Goal: Complete application form: Complete application form

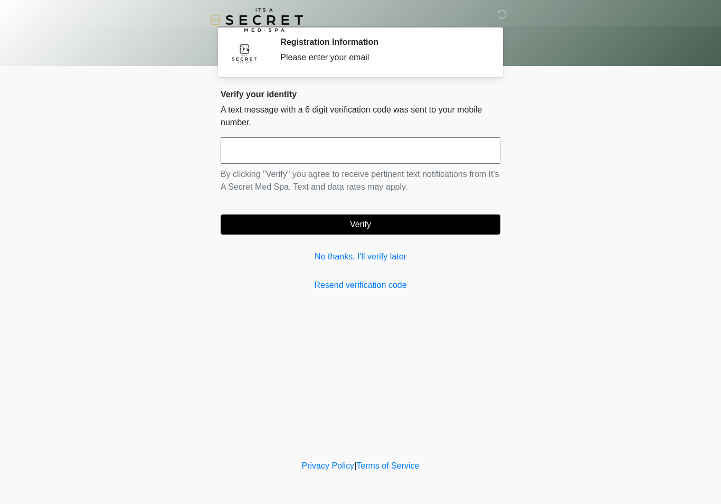
click at [346, 157] on input "text" at bounding box center [361, 150] width 280 height 26
type input "******"
click at [399, 230] on button "Verify" at bounding box center [361, 224] width 280 height 20
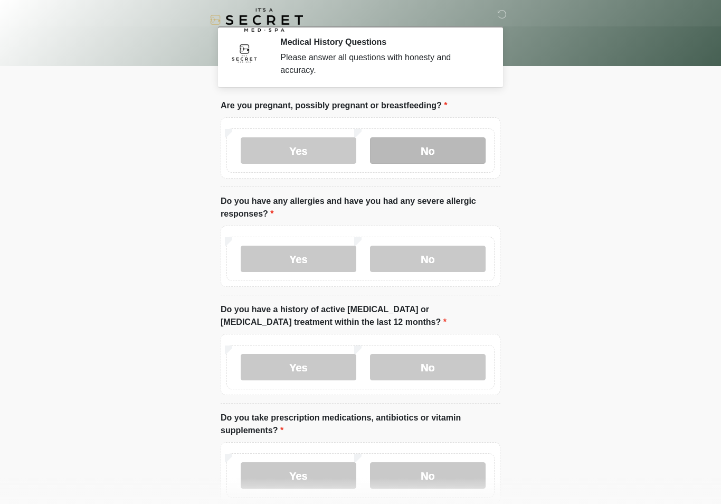
click at [457, 154] on label "No" at bounding box center [428, 150] width 116 height 26
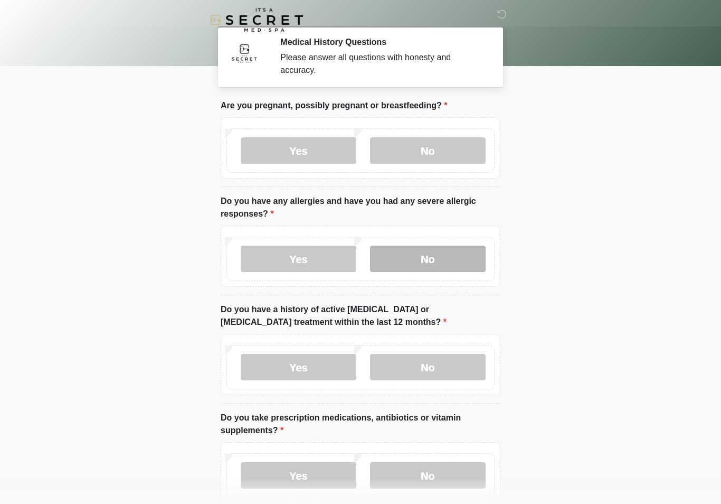
click at [447, 270] on label "No" at bounding box center [428, 259] width 116 height 26
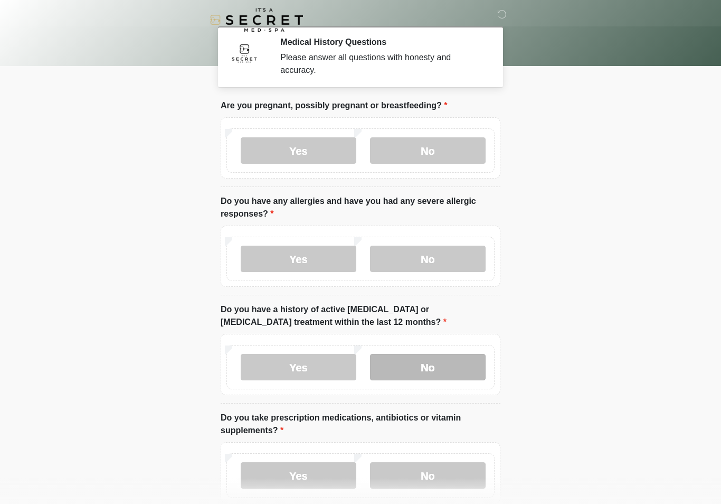
click at [441, 378] on label "No" at bounding box center [428, 367] width 116 height 26
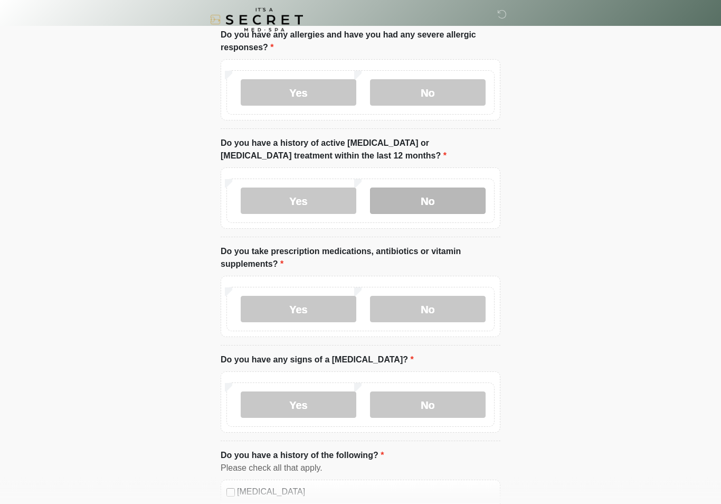
scroll to position [163, 0]
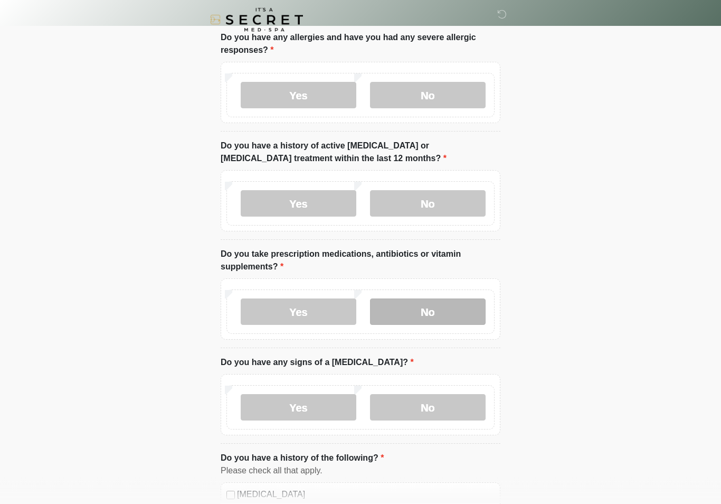
click at [436, 311] on label "No" at bounding box center [428, 312] width 116 height 26
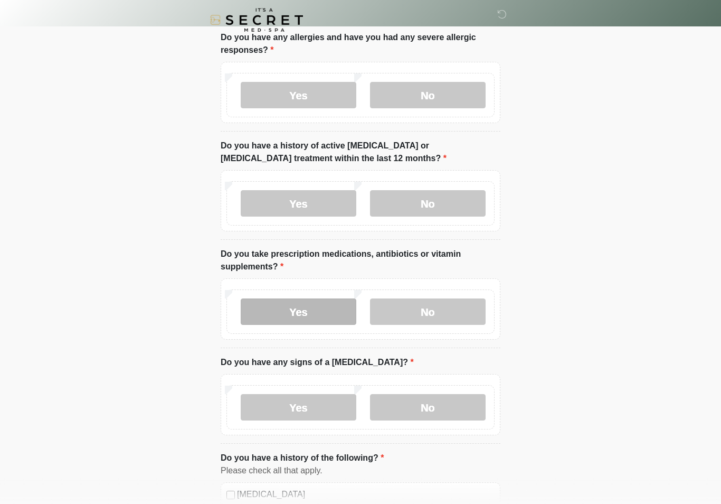
click at [325, 308] on label "Yes" at bounding box center [299, 311] width 116 height 26
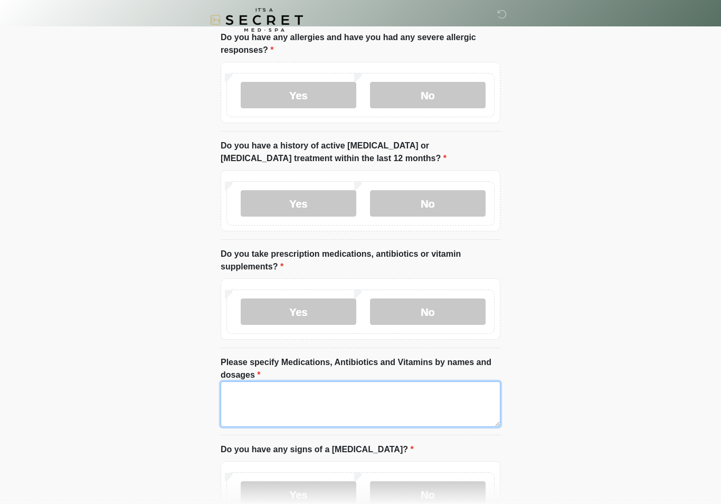
click at [370, 406] on textarea "Please specify Medications, Antibiotics and Vitamins by names and dosages" at bounding box center [361, 403] width 280 height 45
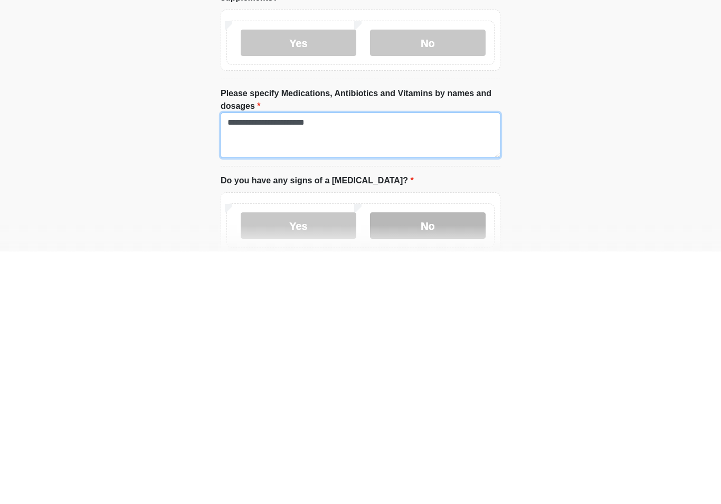
type textarea "**********"
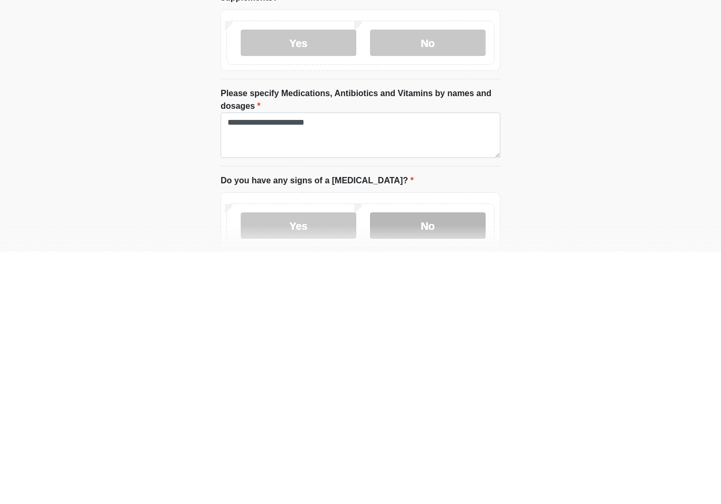
click at [477, 465] on label "No" at bounding box center [428, 478] width 116 height 26
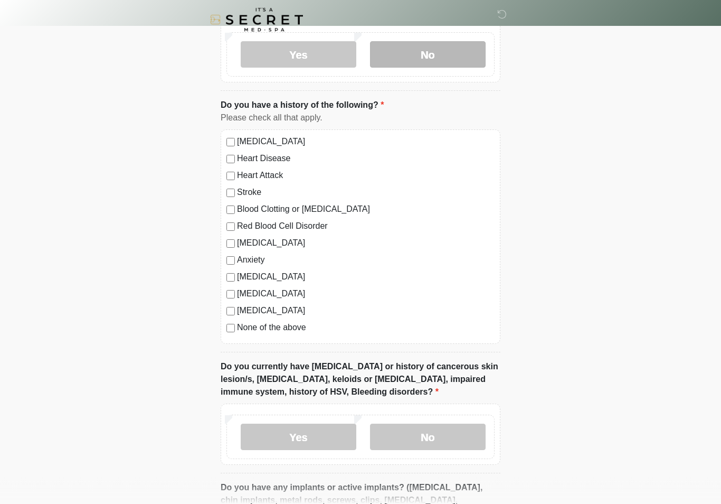
scroll to position [604, 0]
click at [297, 331] on label "None of the above" at bounding box center [366, 327] width 258 height 13
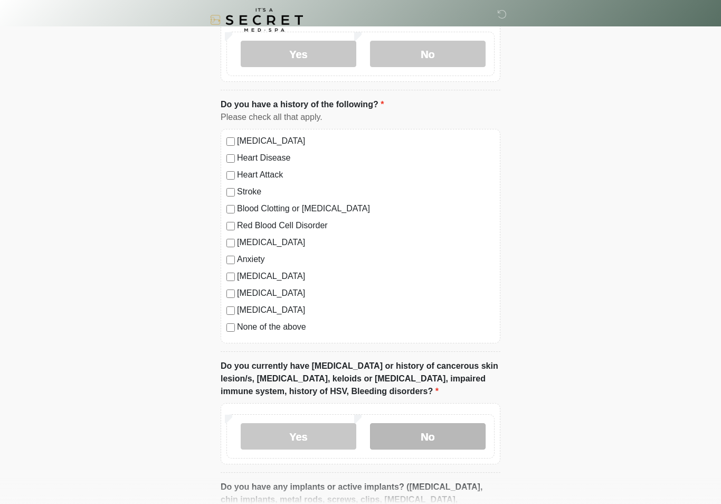
click at [435, 441] on label "No" at bounding box center [428, 436] width 116 height 26
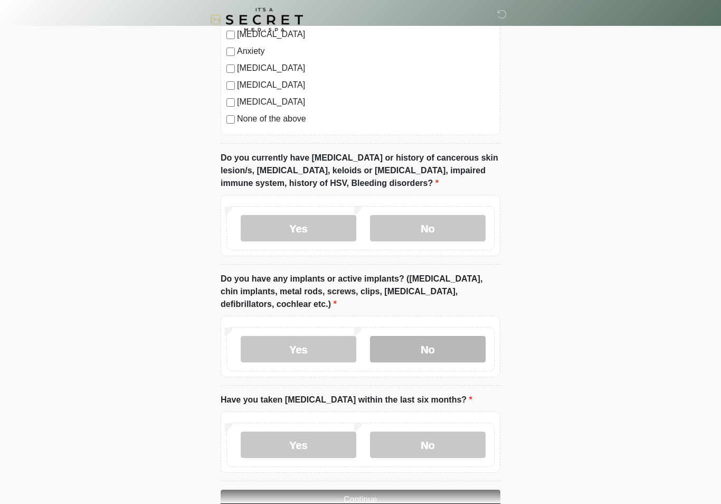
click at [433, 360] on label "No" at bounding box center [428, 349] width 116 height 26
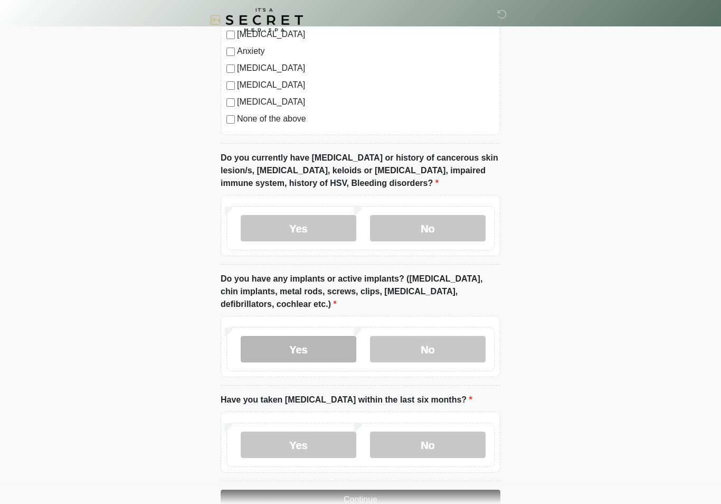
click at [322, 350] on label "Yes" at bounding box center [299, 349] width 116 height 26
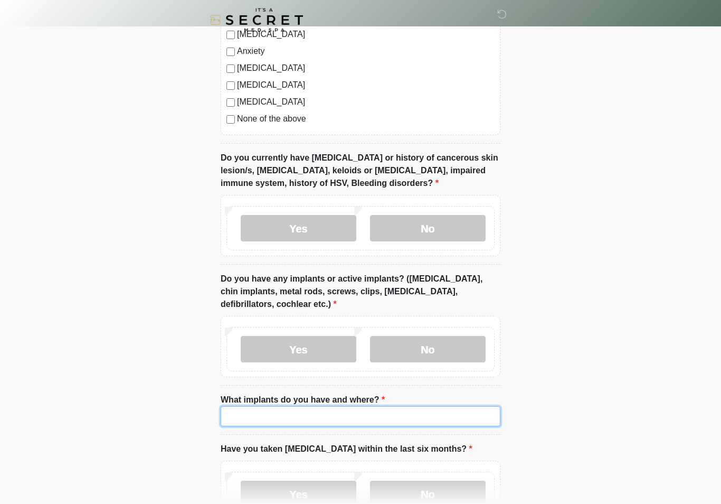
click at [370, 413] on input "What implants do you have and where?" at bounding box center [361, 416] width 280 height 20
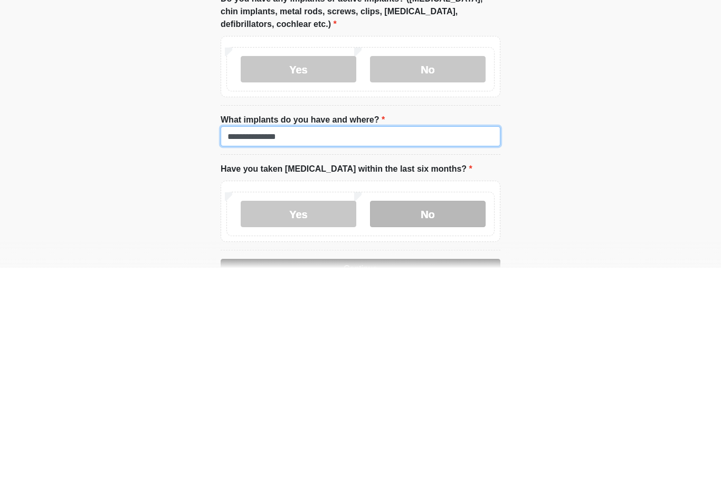
type input "**********"
click at [460, 437] on label "No" at bounding box center [428, 450] width 116 height 26
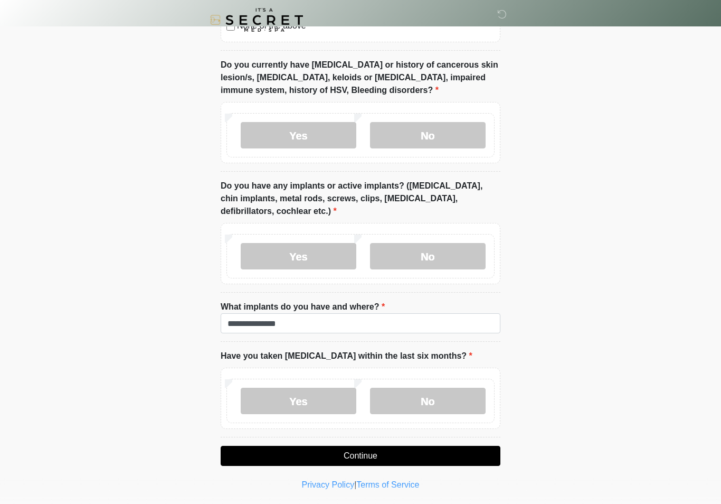
click at [440, 449] on button "Continue" at bounding box center [361, 456] width 280 height 20
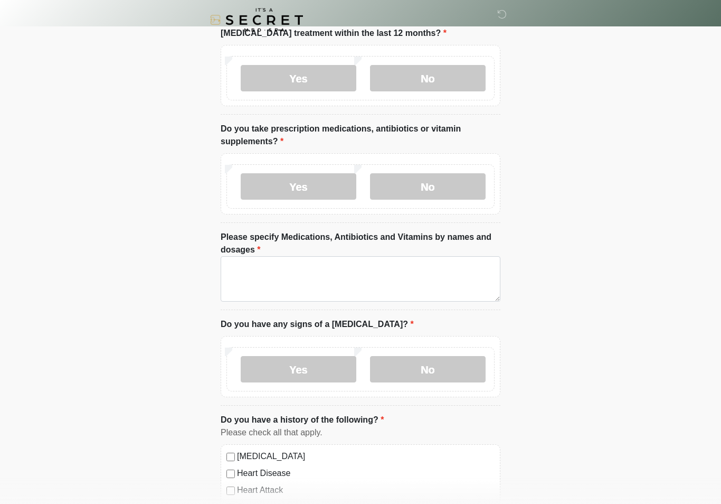
scroll to position [0, 0]
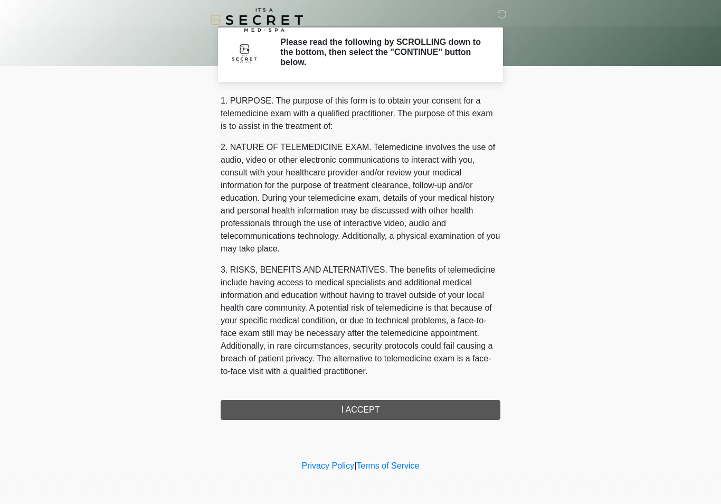
click at [398, 413] on div "1. PURPOSE. The purpose of this form is to obtain your consent for a telemedici…" at bounding box center [361, 257] width 280 height 325
click at [374, 411] on div "1. PURPOSE. The purpose of this form is to obtain your consent for a telemedici…" at bounding box center [361, 257] width 280 height 325
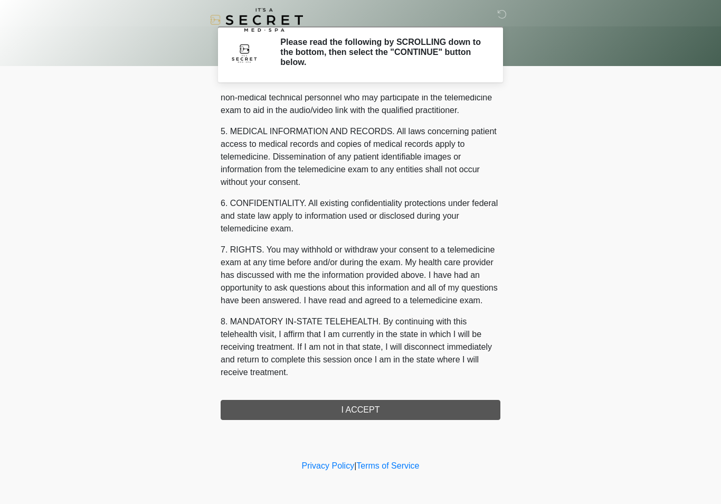
click at [380, 414] on button "I ACCEPT" at bounding box center [361, 410] width 280 height 20
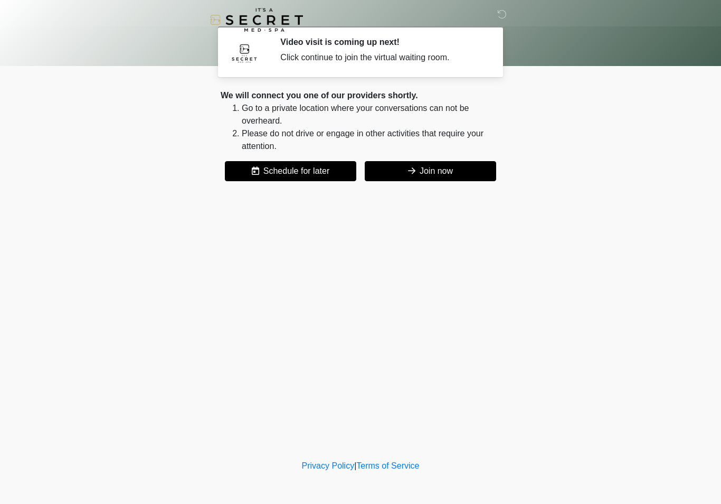
click at [455, 176] on button "Join now" at bounding box center [430, 171] width 131 height 20
click at [447, 181] on button "Join now" at bounding box center [430, 171] width 131 height 20
